Goal: Information Seeking & Learning: Learn about a topic

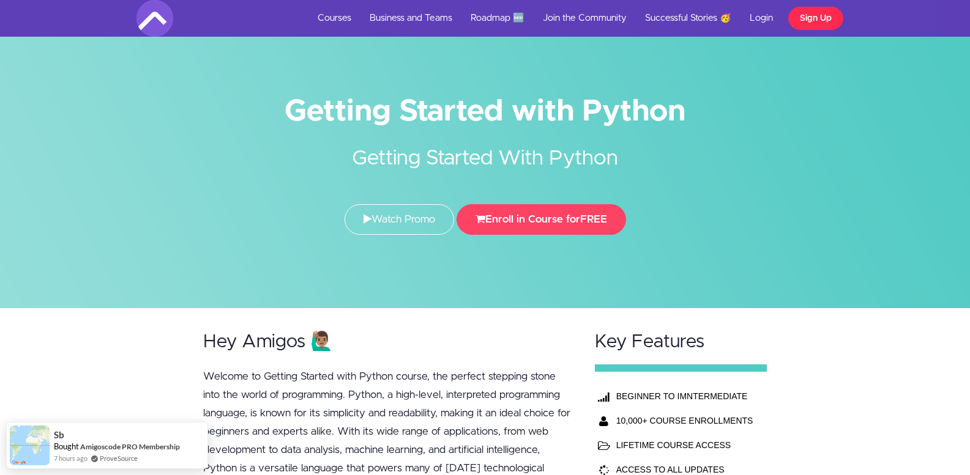
click at [805, 17] on link "Sign Up" at bounding box center [815, 18] width 55 height 23
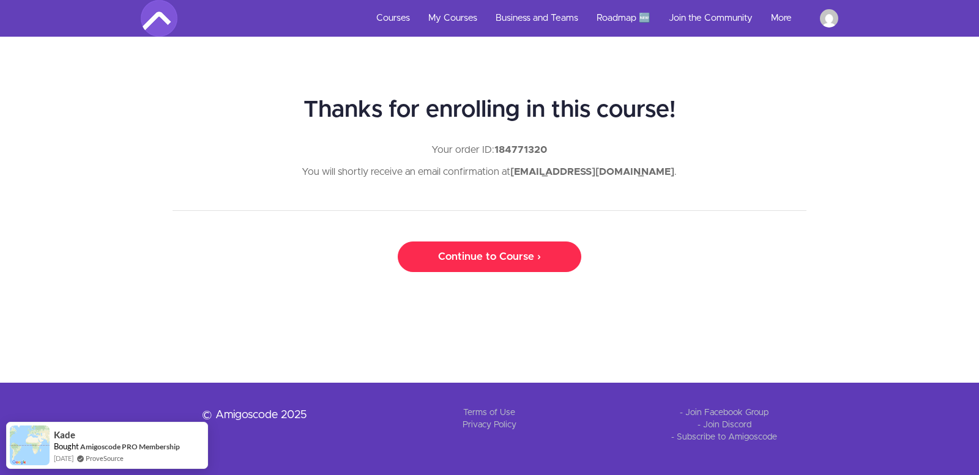
click at [516, 264] on link "Continue to Course ›" at bounding box center [490, 257] width 184 height 31
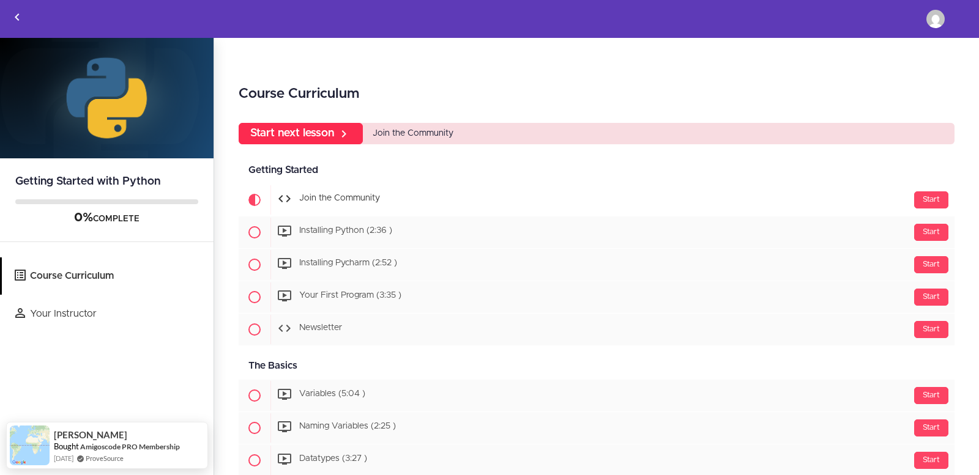
click at [283, 127] on link "Start next lesson" at bounding box center [301, 133] width 124 height 21
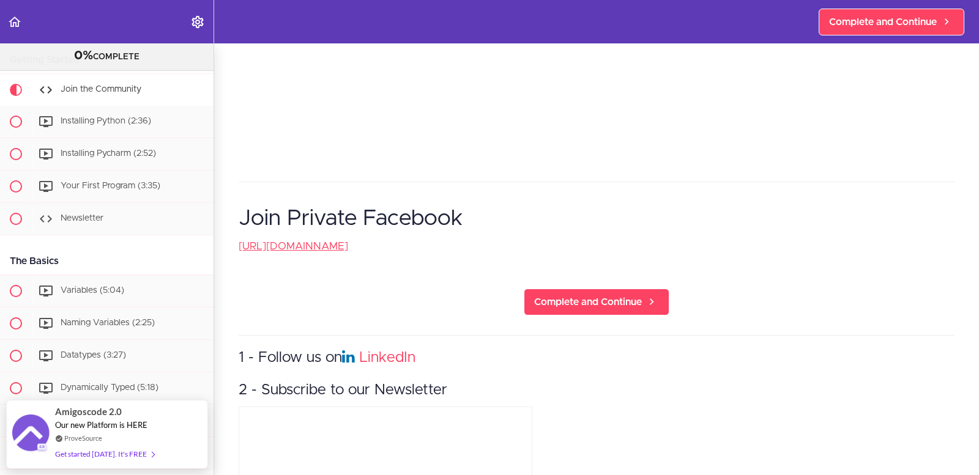
scroll to position [391, 0]
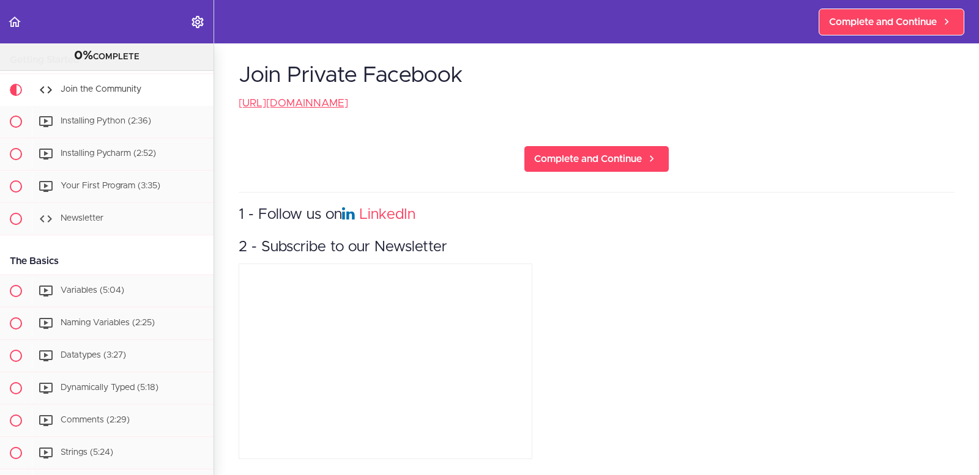
click at [583, 94] on p "https://www.facebook.com/groups/amigoscode" at bounding box center [597, 103] width 716 height 18
click at [845, 17] on span "Complete and Continue" at bounding box center [883, 22] width 108 height 15
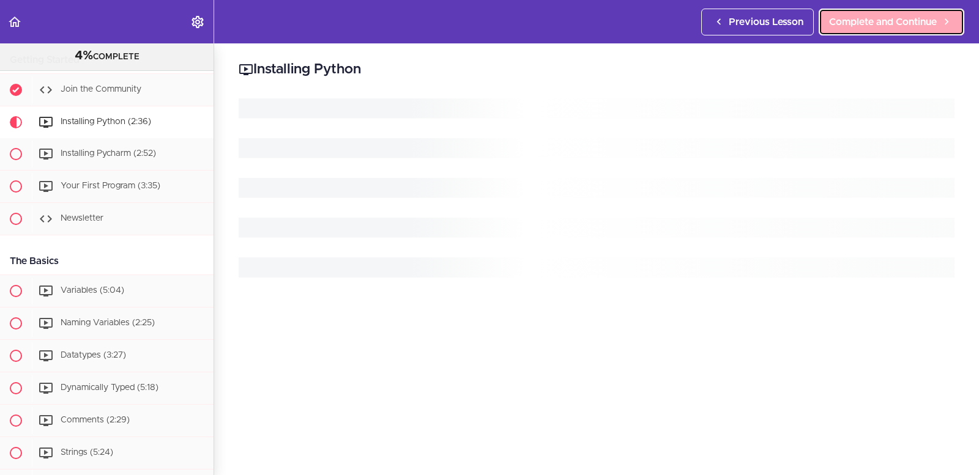
scroll to position [98, 0]
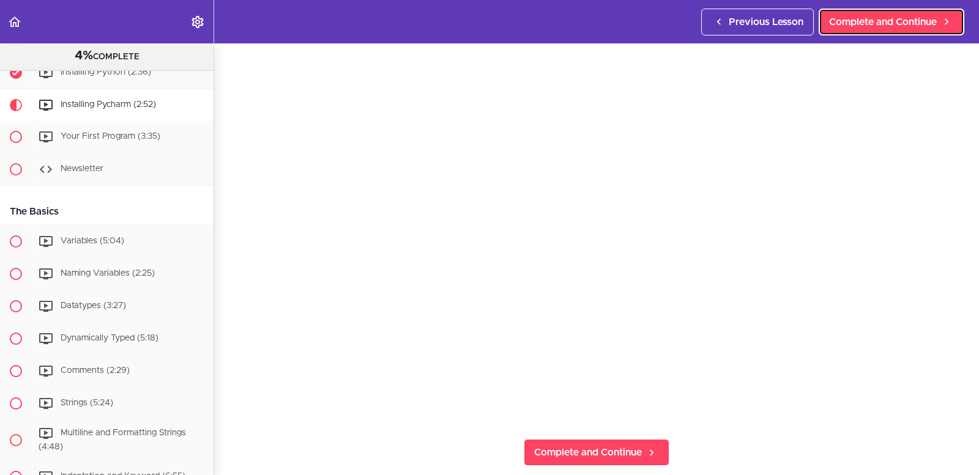
scroll to position [57, 0]
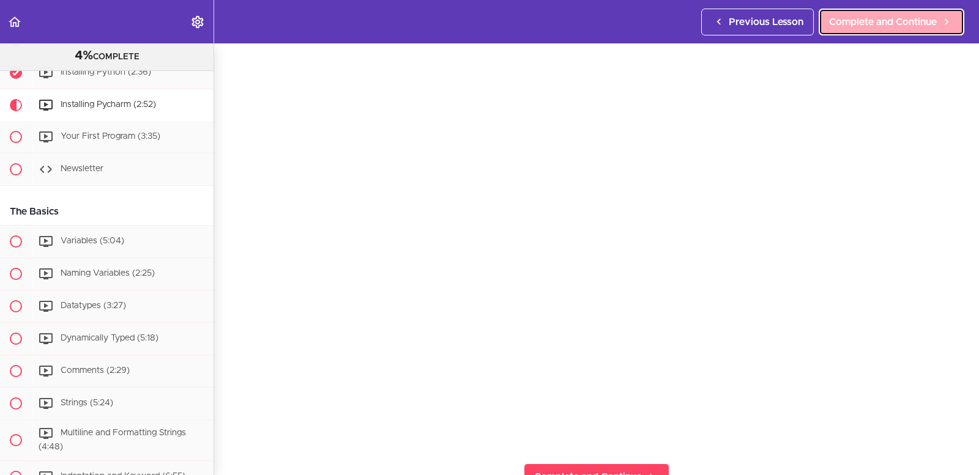
click at [906, 17] on span "Complete and Continue" at bounding box center [883, 22] width 108 height 15
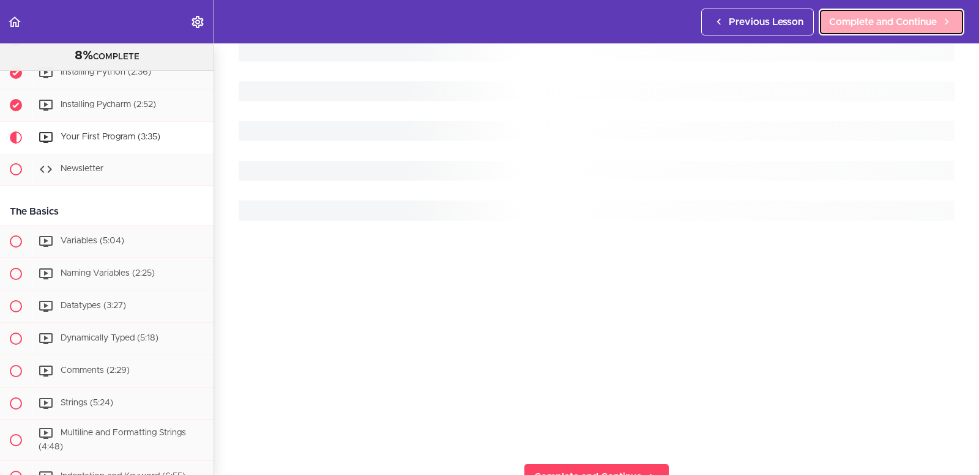
scroll to position [163, 0]
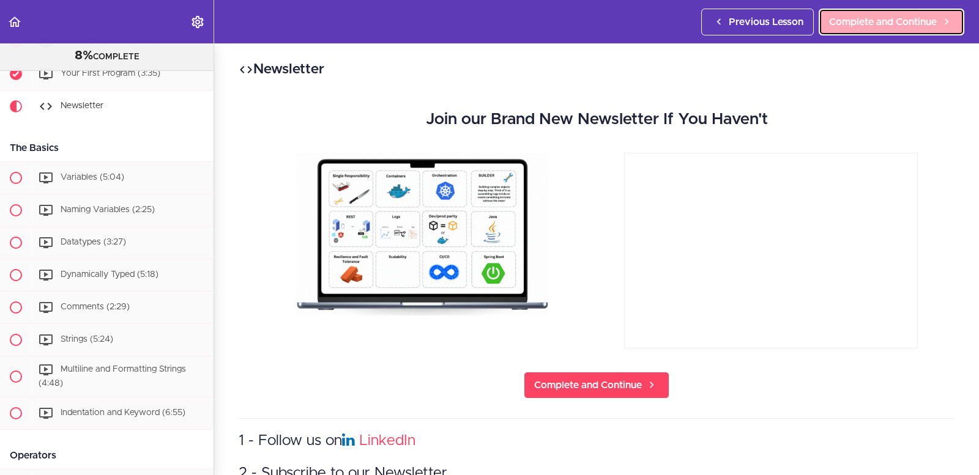
scroll to position [195, 0]
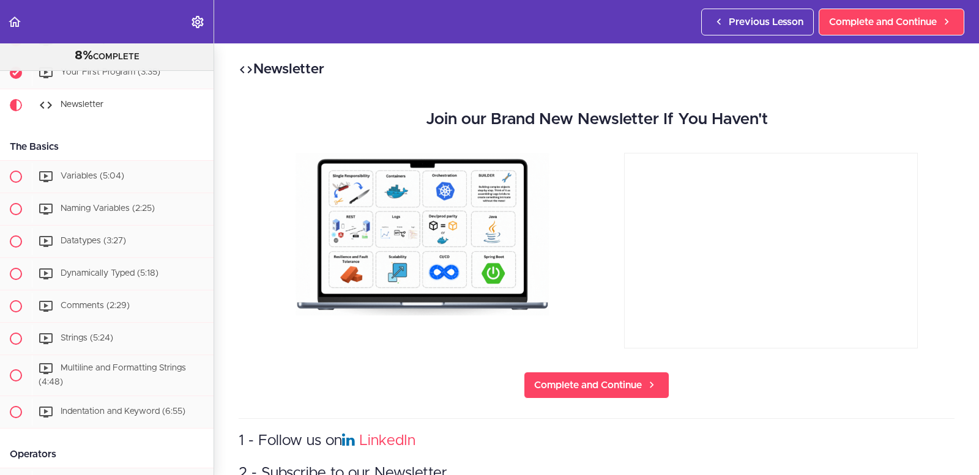
click at [808, 464] on h3 "2 - Subscribe to our Newsletter" at bounding box center [597, 474] width 716 height 20
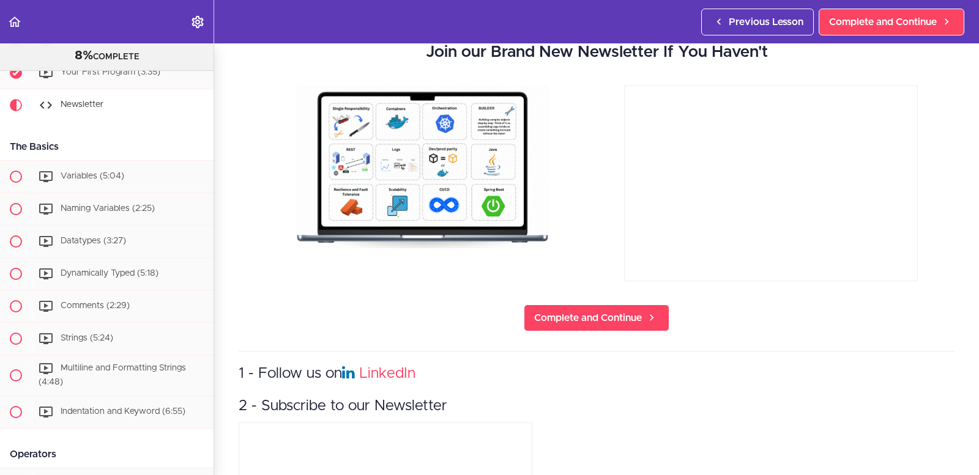
scroll to position [0, 0]
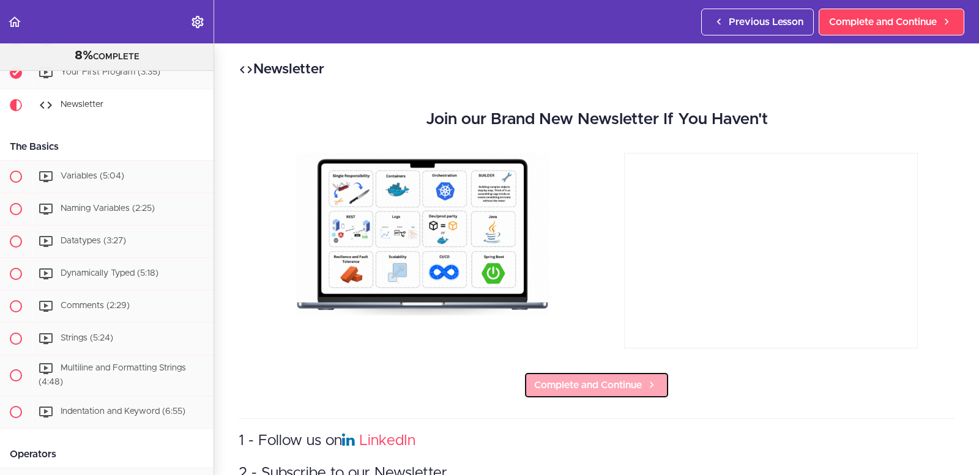
click at [625, 390] on span "Complete and Continue" at bounding box center [588, 385] width 108 height 15
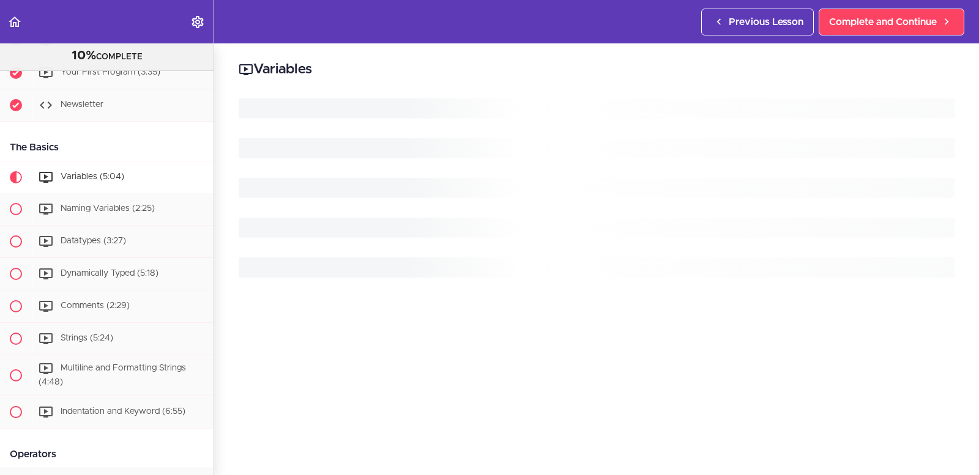
click at [625, 390] on div at bounding box center [597, 300] width 716 height 403
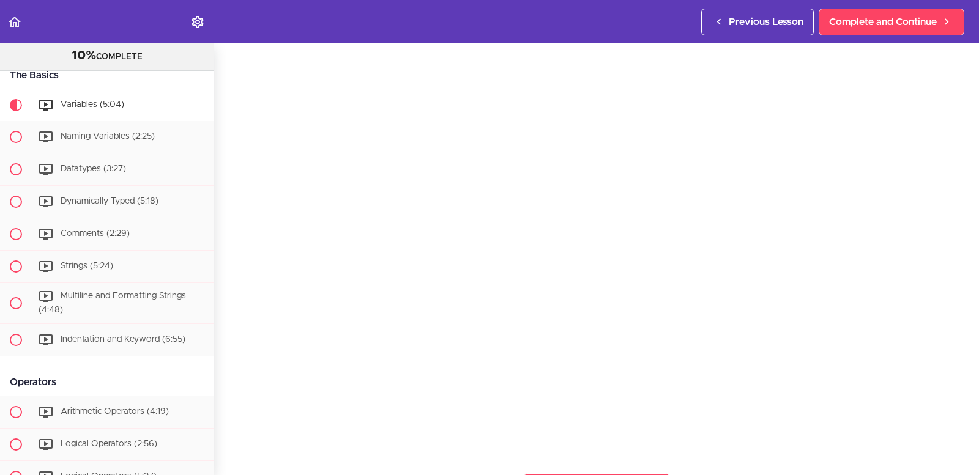
scroll to position [49, 0]
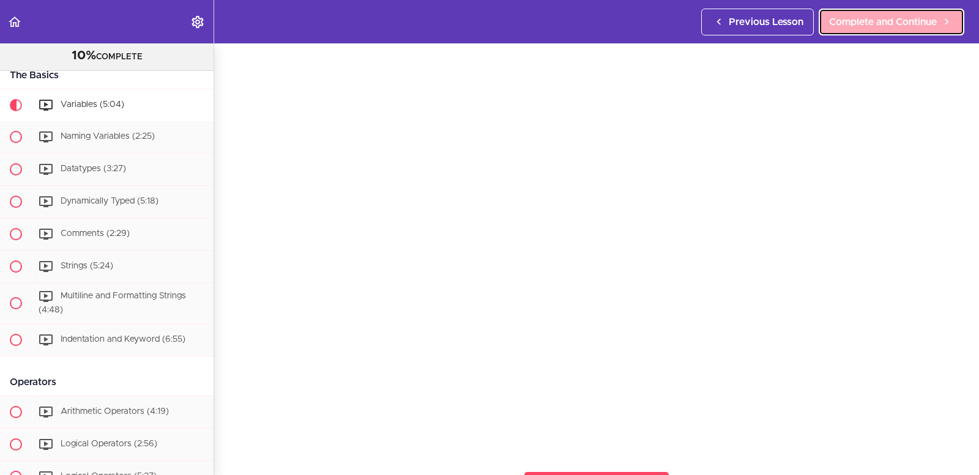
click at [857, 12] on link "Complete and Continue" at bounding box center [892, 22] width 146 height 27
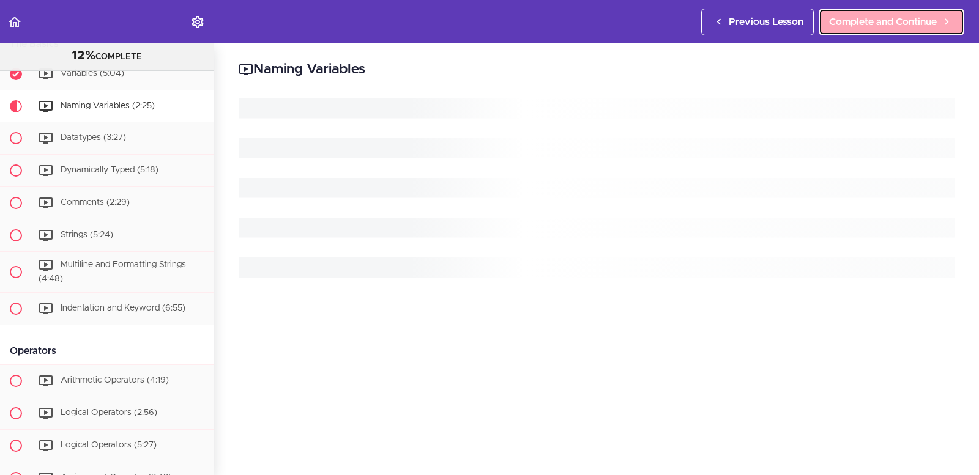
scroll to position [300, 0]
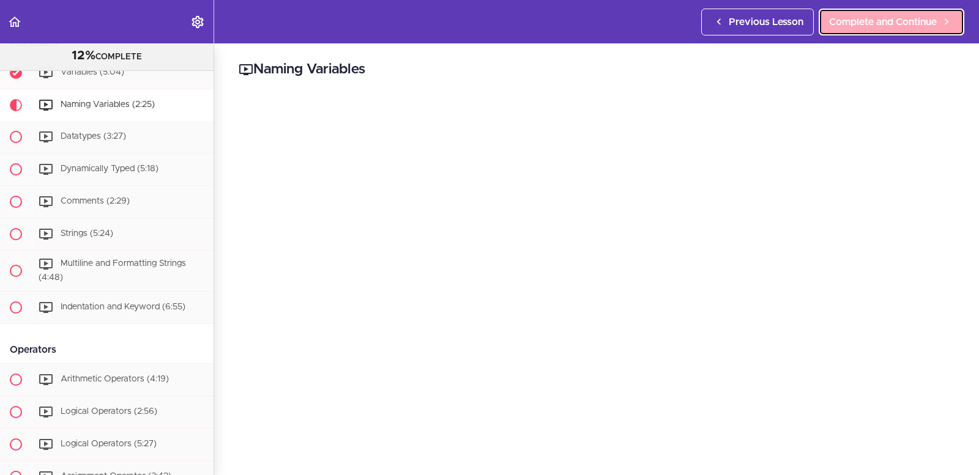
click at [822, 18] on link "Complete and Continue" at bounding box center [892, 22] width 146 height 27
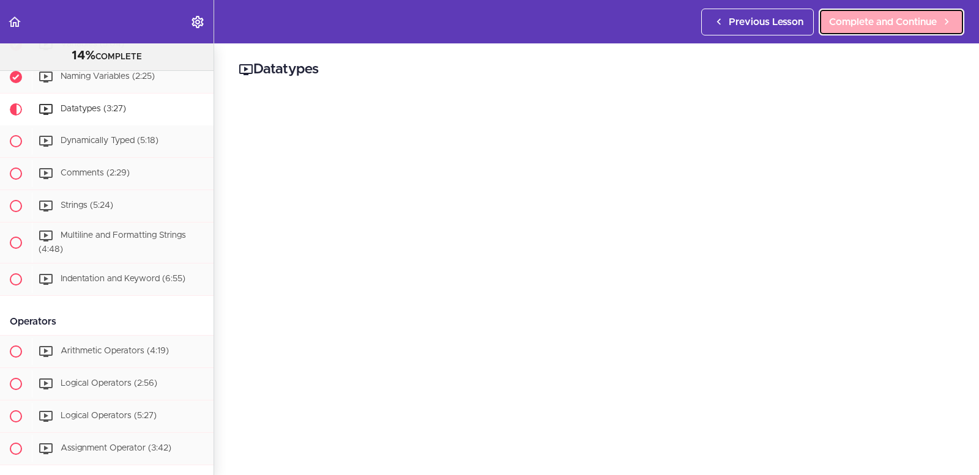
scroll to position [332, 0]
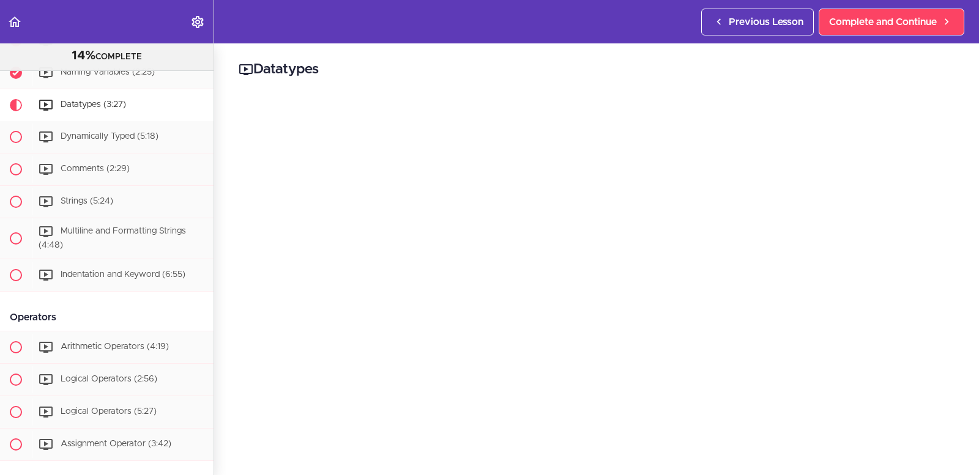
click at [944, 73] on h2 "Datatypes" at bounding box center [597, 69] width 716 height 21
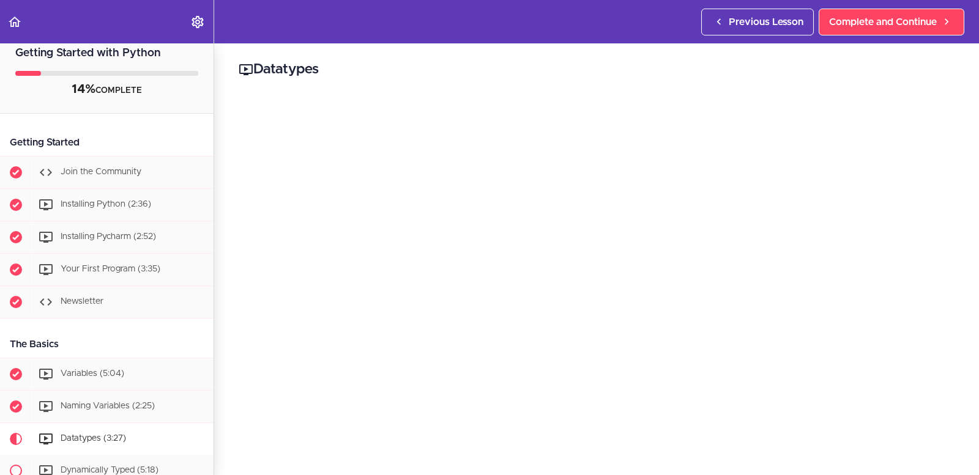
scroll to position [0, 0]
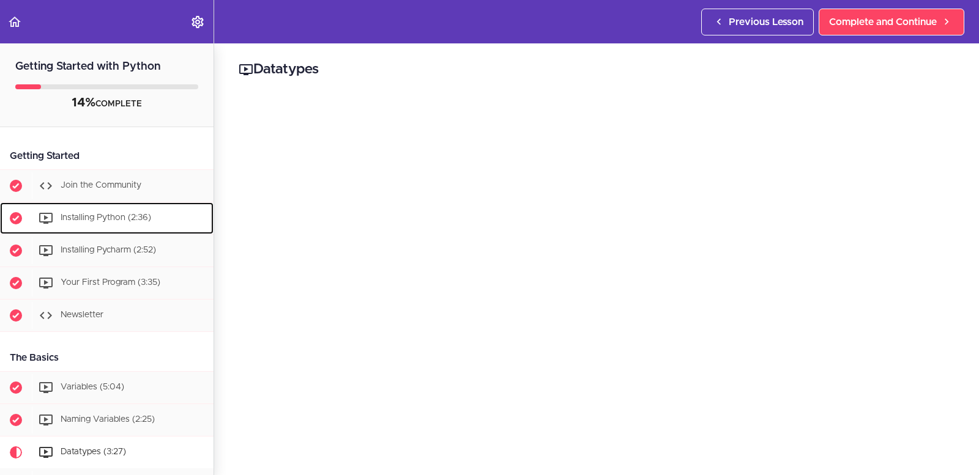
click at [138, 214] on span "Installing Python (2:36)" at bounding box center [106, 218] width 91 height 9
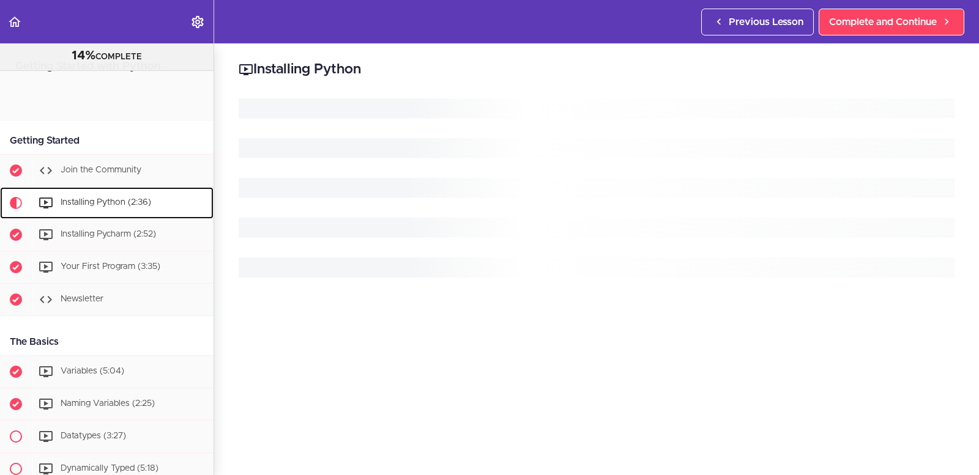
scroll to position [113, 0]
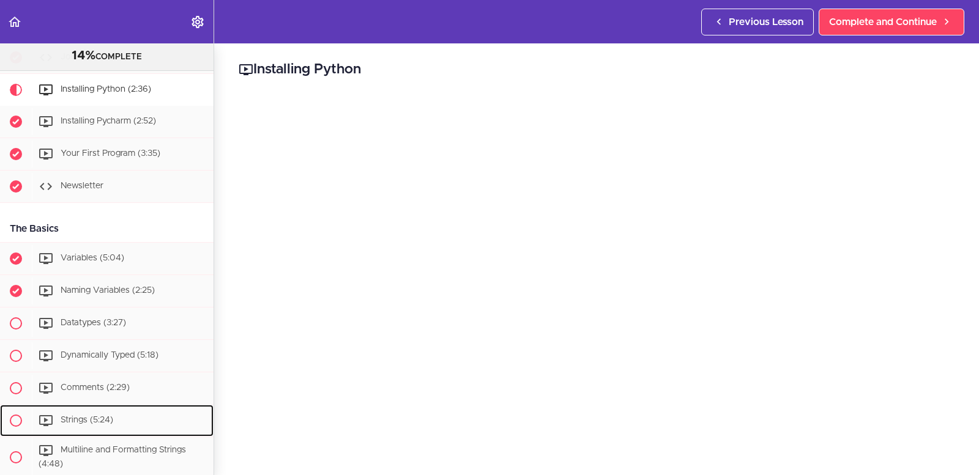
click at [157, 407] on link "Strings (5:24)" at bounding box center [107, 421] width 214 height 32
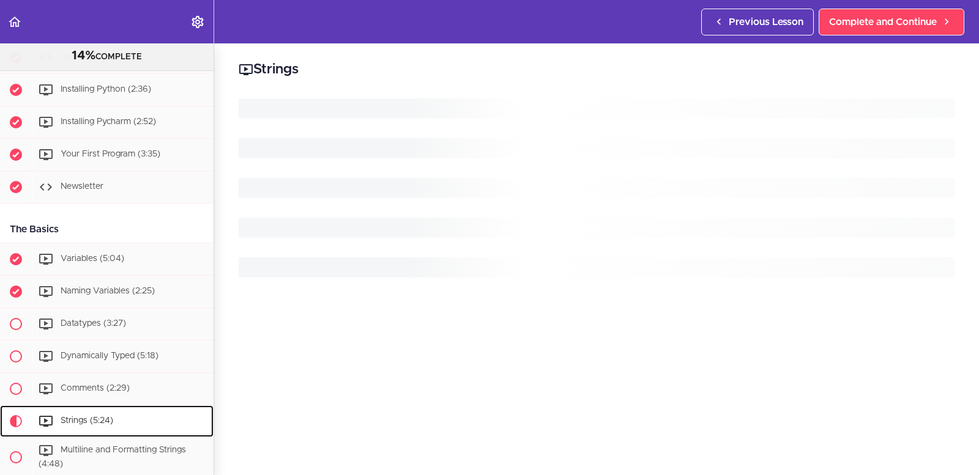
scroll to position [430, 0]
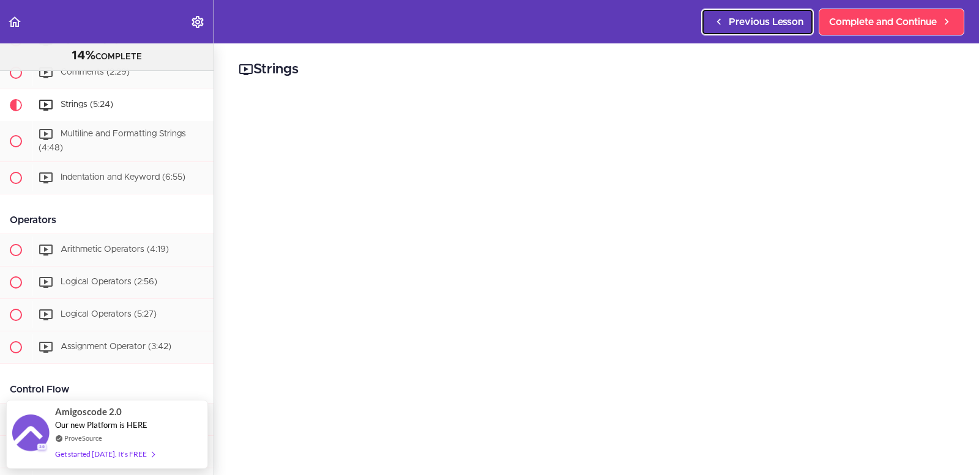
click at [713, 24] on icon at bounding box center [719, 21] width 15 height 13
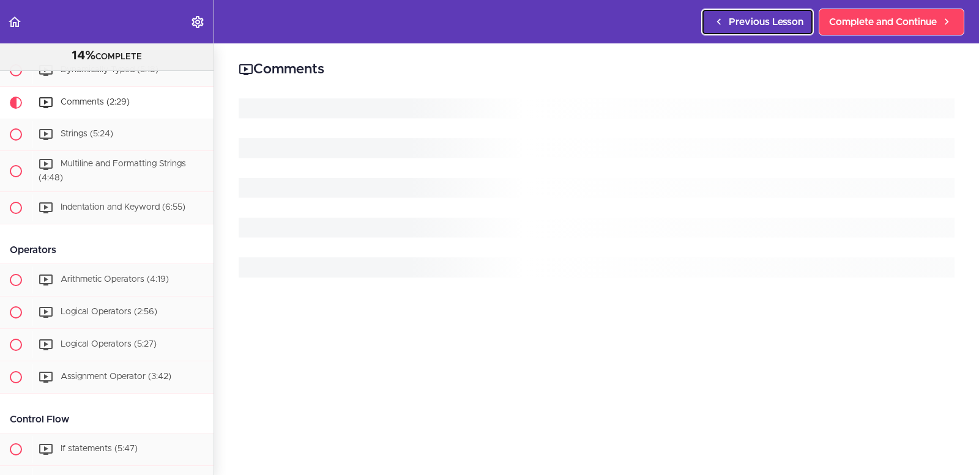
scroll to position [397, 0]
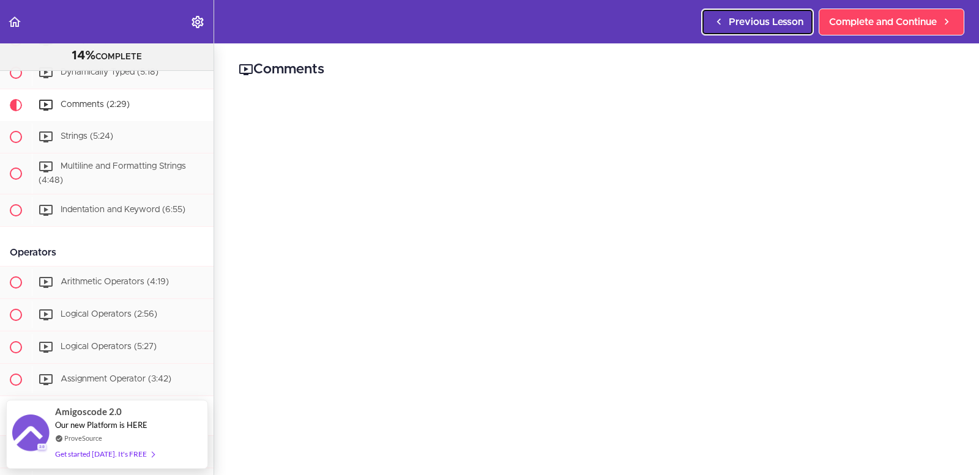
click at [729, 20] on span "Previous Lesson" at bounding box center [766, 22] width 75 height 15
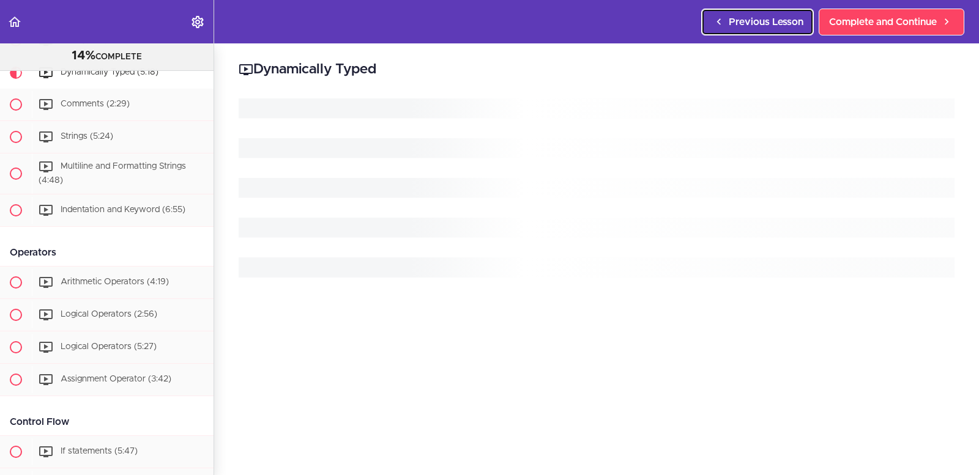
scroll to position [365, 0]
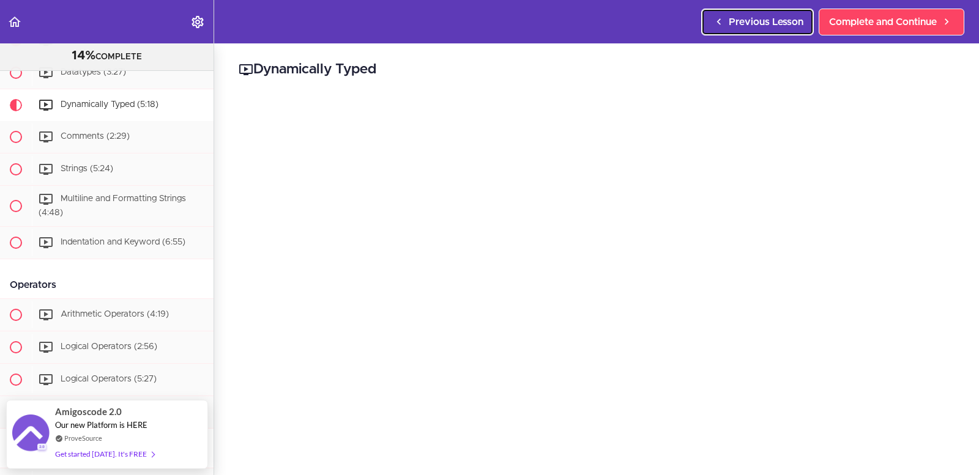
click at [729, 20] on span "Previous Lesson" at bounding box center [766, 22] width 75 height 15
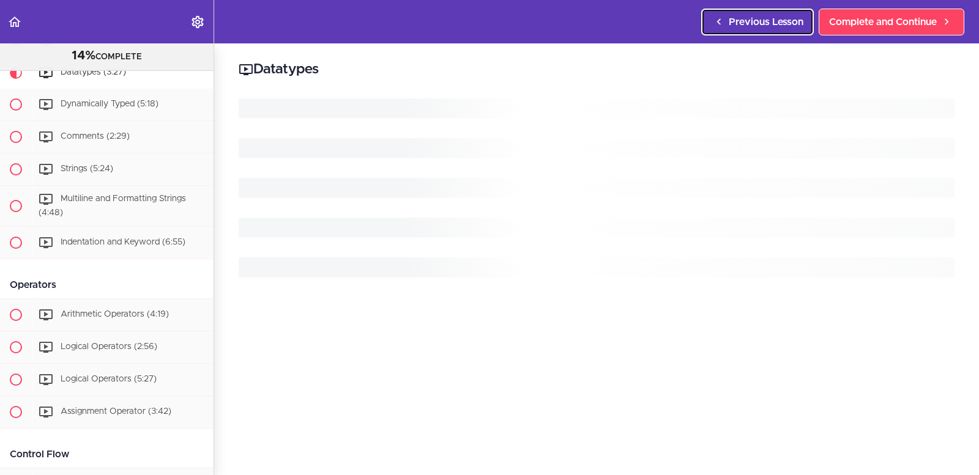
click at [729, 20] on span "Previous Lesson" at bounding box center [766, 22] width 75 height 15
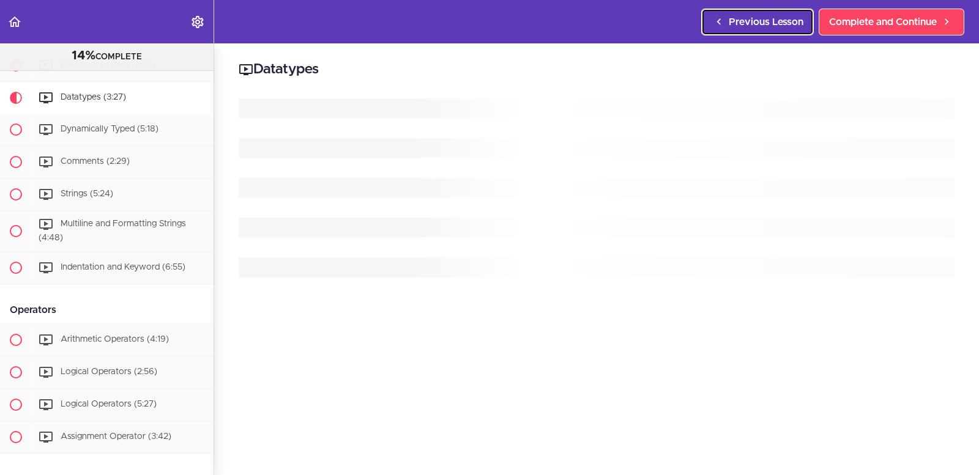
click at [729, 20] on span "Previous Lesson" at bounding box center [766, 22] width 75 height 15
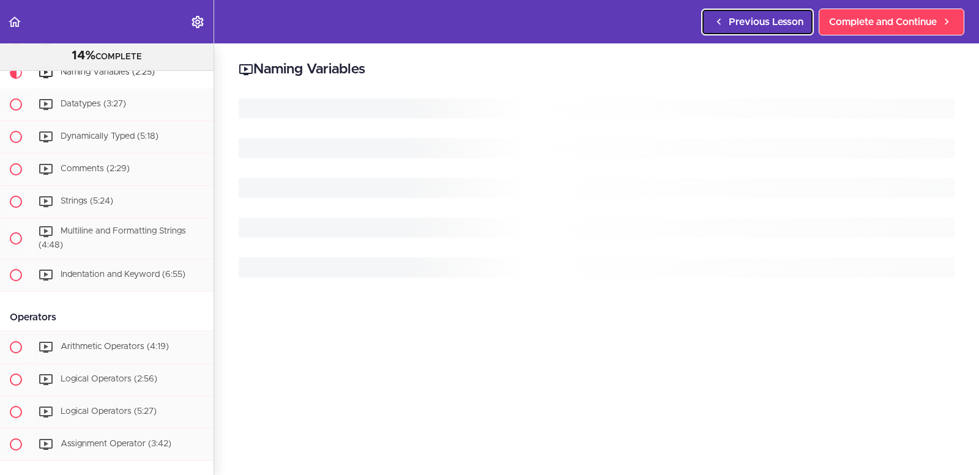
click at [729, 20] on span "Previous Lesson" at bounding box center [766, 22] width 75 height 15
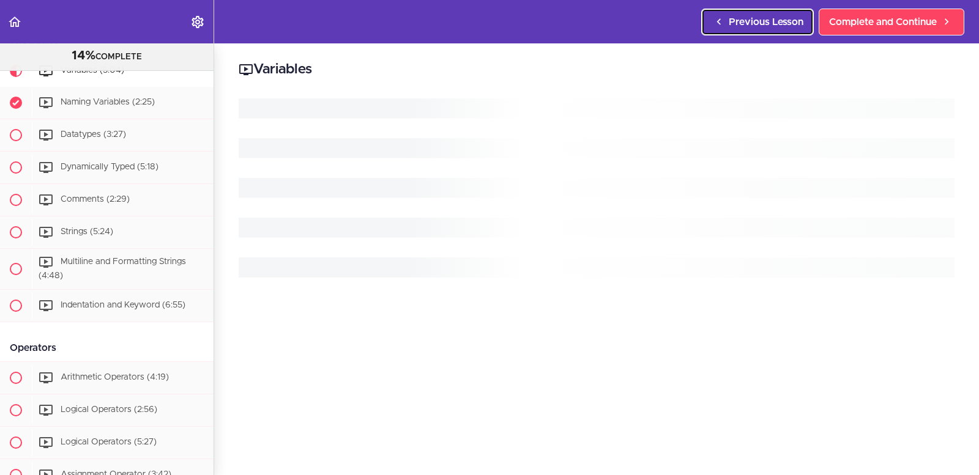
click at [729, 20] on span "Previous Lesson" at bounding box center [766, 22] width 75 height 15
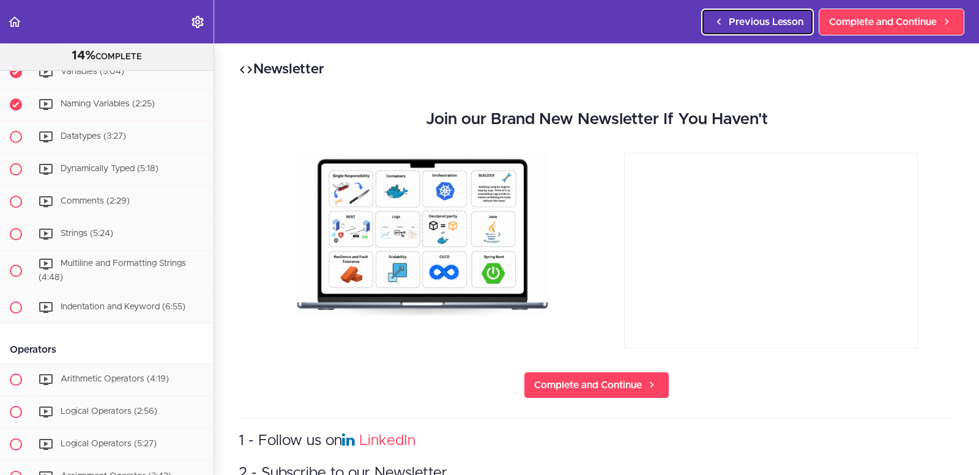
click at [729, 20] on span "Previous Lesson" at bounding box center [766, 22] width 75 height 15
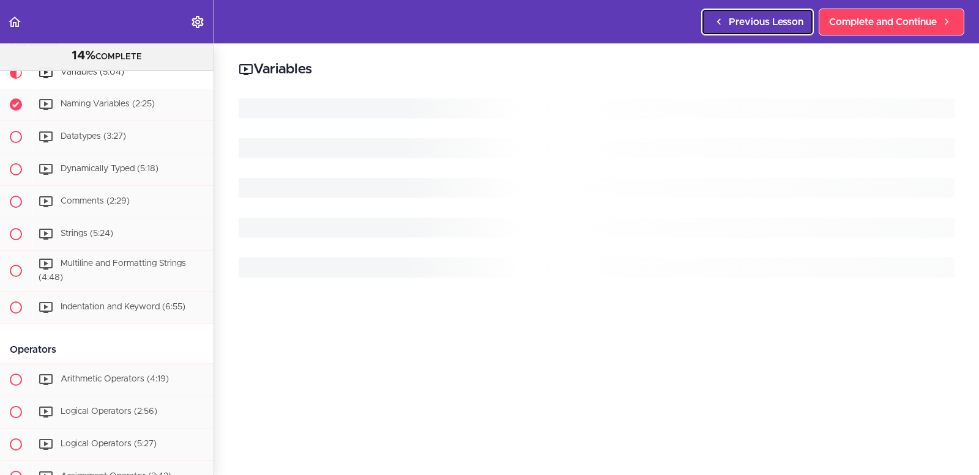
click at [729, 20] on span "Previous Lesson" at bounding box center [766, 22] width 75 height 15
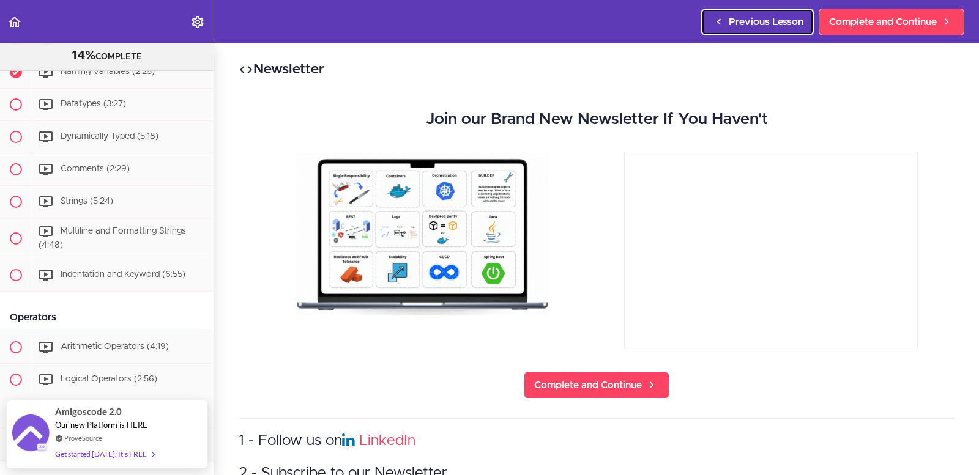
scroll to position [300, 0]
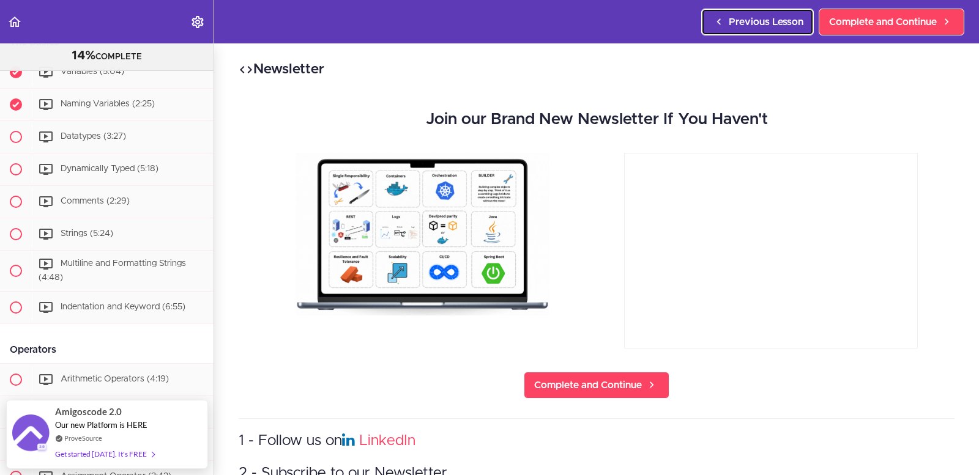
click at [729, 20] on span "Previous Lesson" at bounding box center [766, 22] width 75 height 15
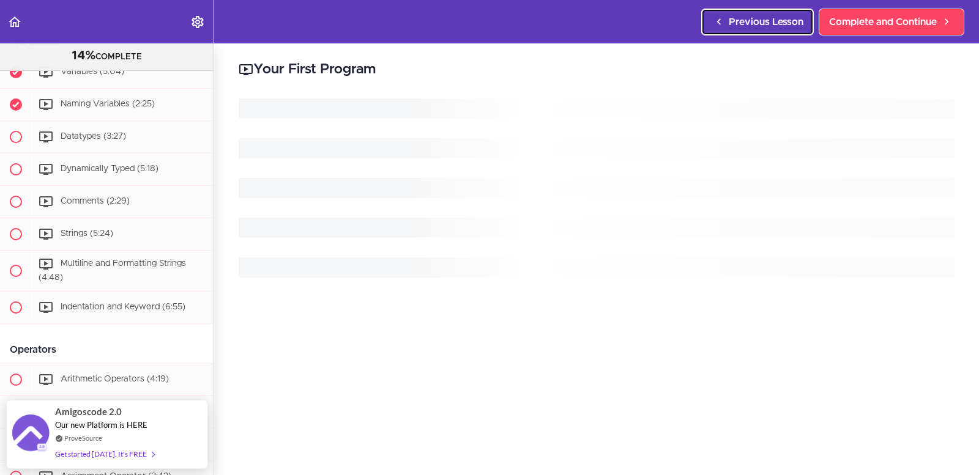
click at [729, 20] on span "Previous Lesson" at bounding box center [766, 22] width 75 height 15
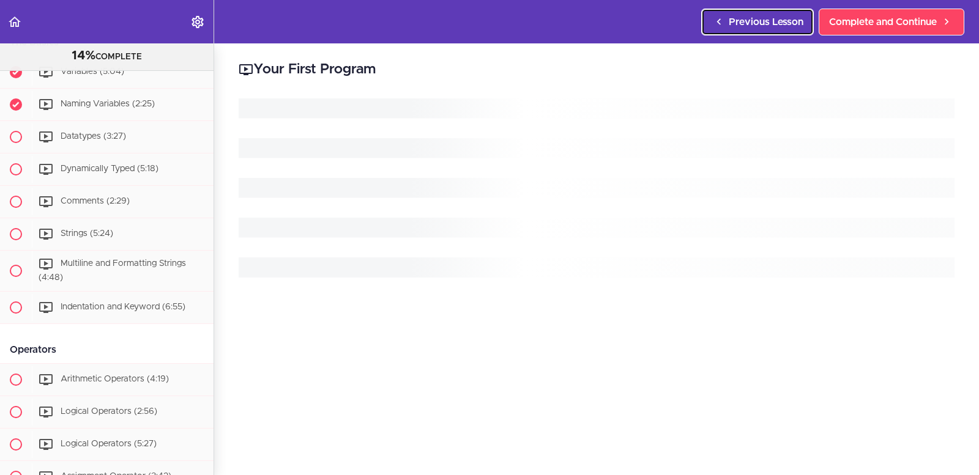
click at [729, 20] on span "Previous Lesson" at bounding box center [766, 22] width 75 height 15
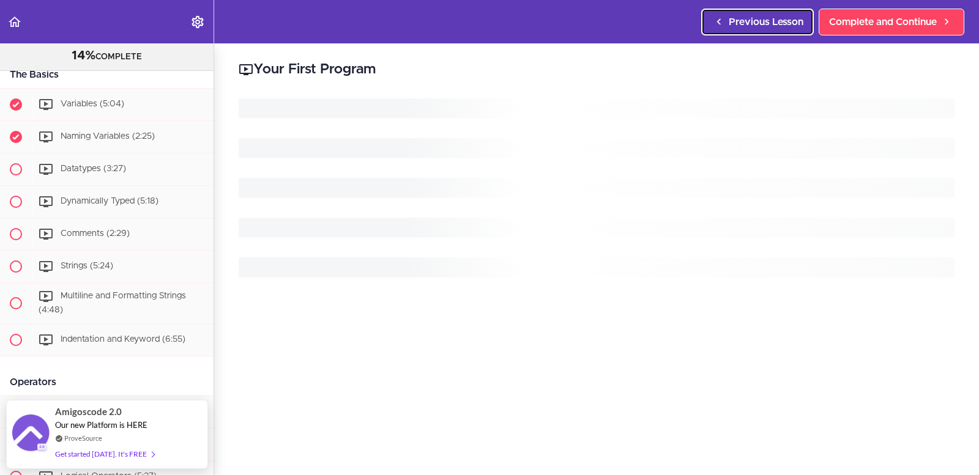
click at [729, 20] on span "Previous Lesson" at bounding box center [766, 22] width 75 height 15
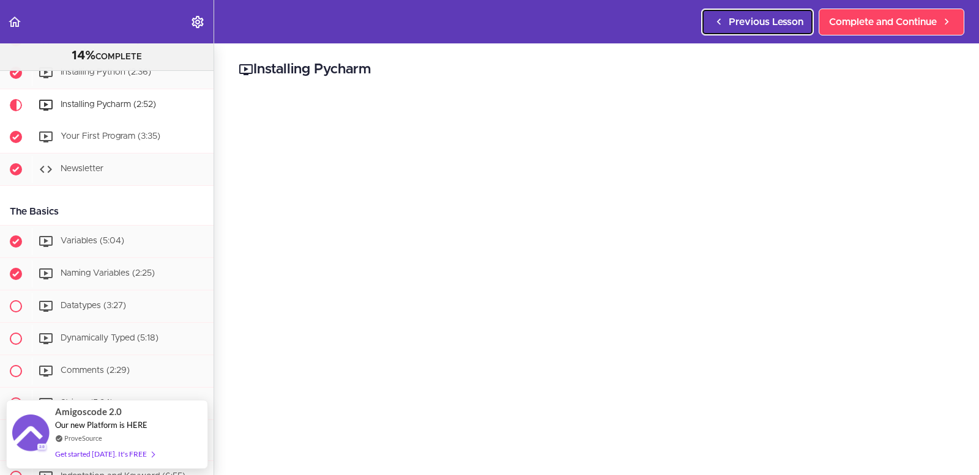
scroll to position [130, 0]
click at [141, 77] on div "Installing Python (2:36)" at bounding box center [123, 72] width 182 height 27
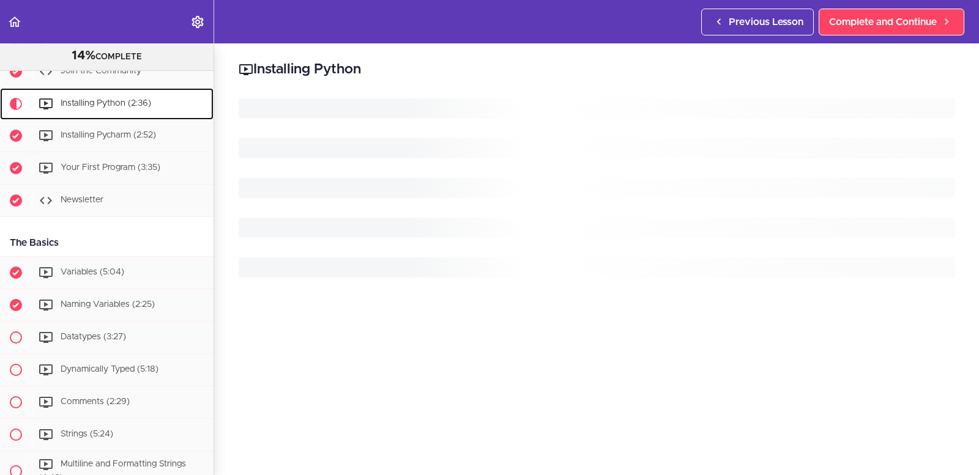
scroll to position [98, 0]
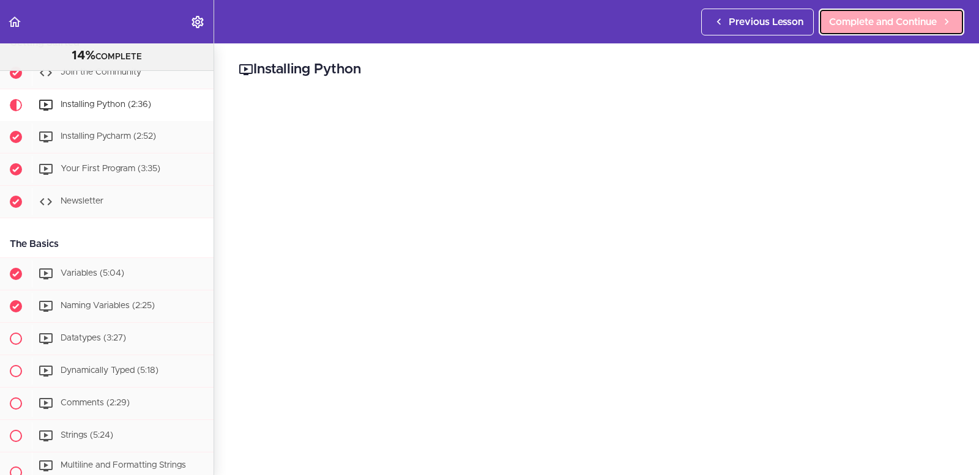
click at [835, 25] on span "Complete and Continue" at bounding box center [883, 22] width 108 height 15
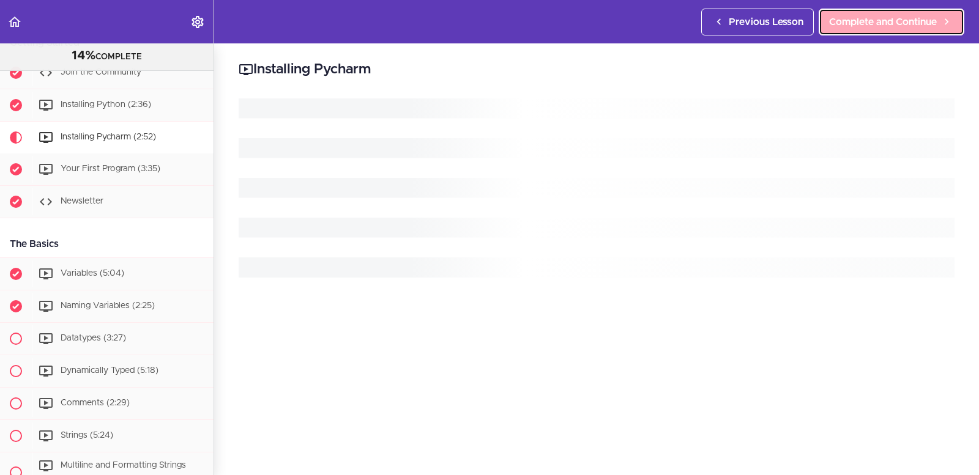
scroll to position [130, 0]
